Goal: Task Accomplishment & Management: Manage account settings

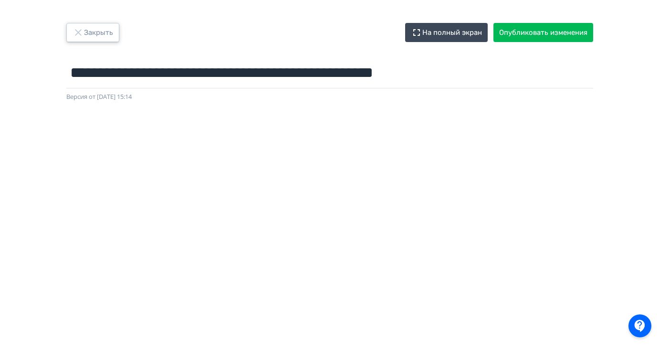
click at [95, 26] on button "Закрыть" at bounding box center [92, 32] width 53 height 19
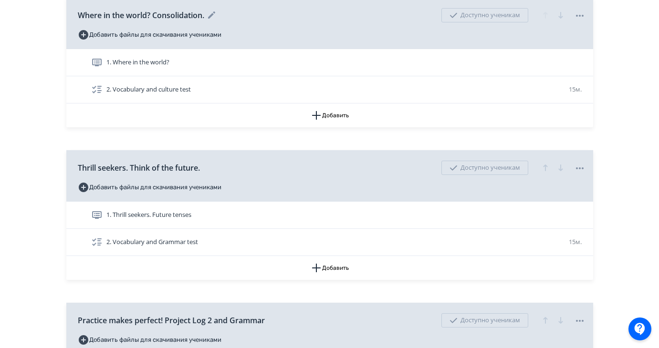
scroll to position [169, 0]
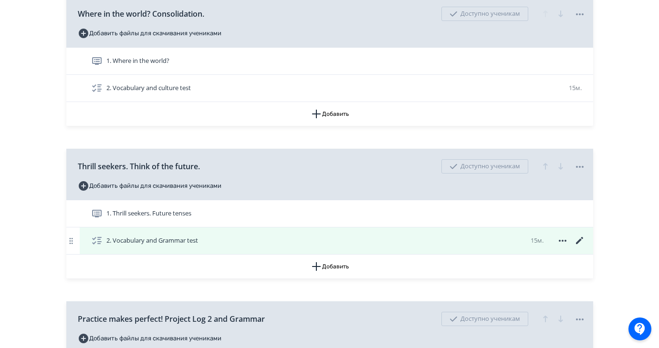
click at [579, 241] on icon at bounding box center [579, 240] width 11 height 11
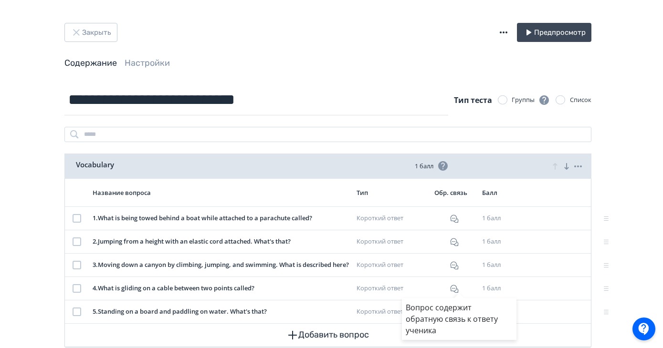
click at [10, 283] on div "Вопрос содержит обратную связь к ответу ученика" at bounding box center [331, 174] width 663 height 348
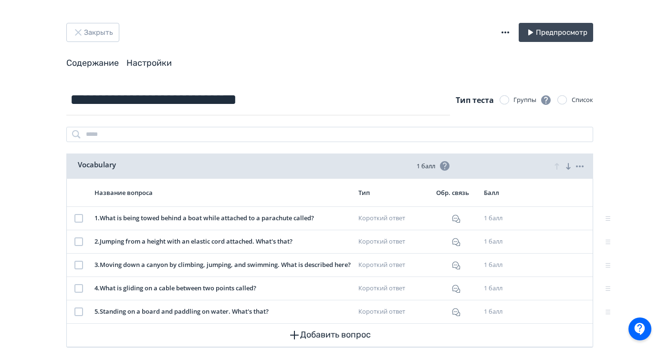
click at [148, 58] on link "Настройки" at bounding box center [148, 63] width 45 height 10
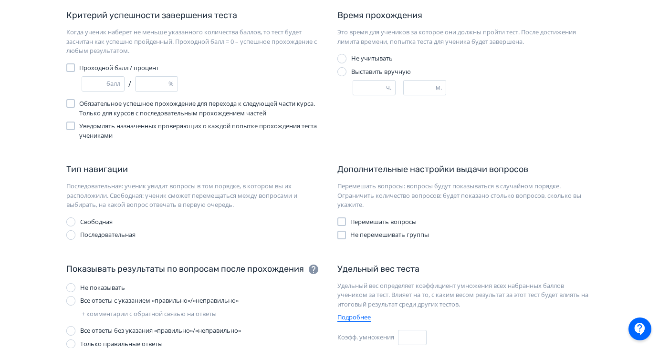
scroll to position [125, 0]
